Goal: Information Seeking & Learning: Learn about a topic

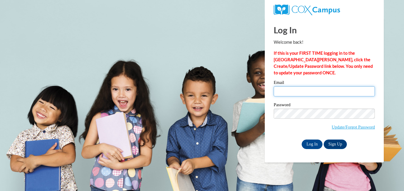
click at [277, 93] on input "Email" at bounding box center [324, 91] width 101 height 10
type input "monad2959@yahoo.com"
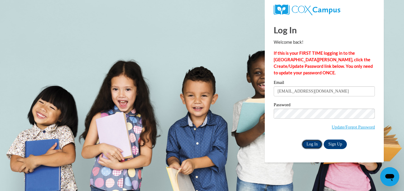
click at [309, 145] on input "Log In" at bounding box center [312, 145] width 21 height 10
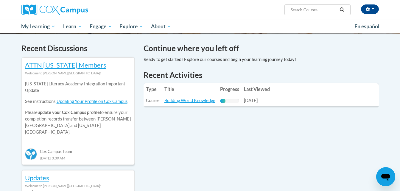
scroll to position [177, 0]
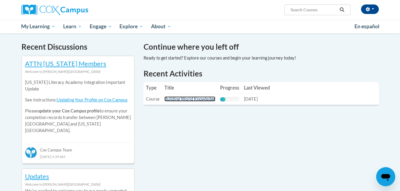
click at [182, 100] on link "Building World Knowledge" at bounding box center [189, 98] width 51 height 5
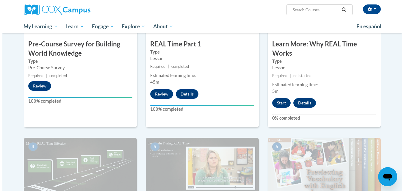
scroll to position [183, 0]
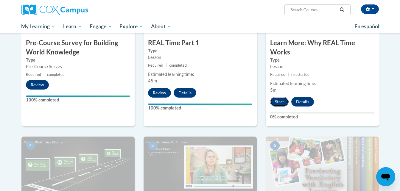
click at [279, 102] on button "Start" at bounding box center [279, 102] width 18 height 10
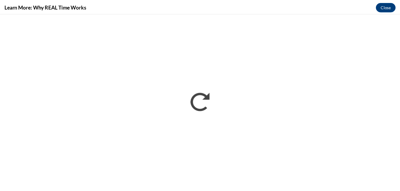
scroll to position [0, 0]
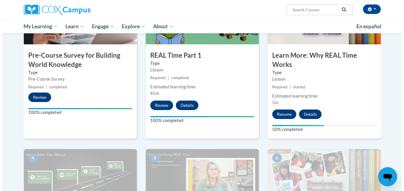
scroll to position [172, 0]
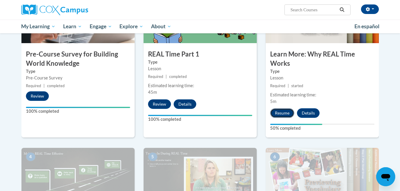
click at [284, 114] on button "Resume" at bounding box center [282, 113] width 24 height 10
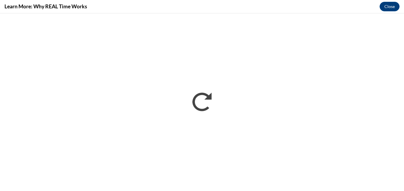
scroll to position [0, 0]
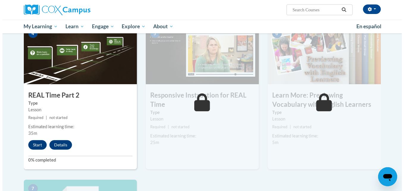
scroll to position [292, 0]
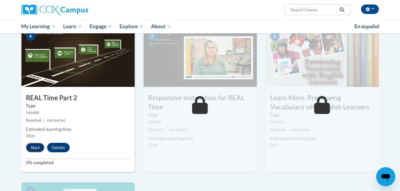
click at [36, 147] on button "Start" at bounding box center [35, 148] width 18 height 10
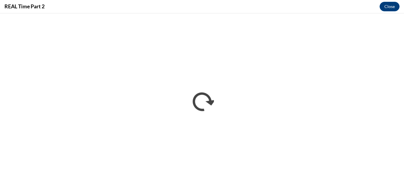
scroll to position [0, 0]
